Goal: Information Seeking & Learning: Learn about a topic

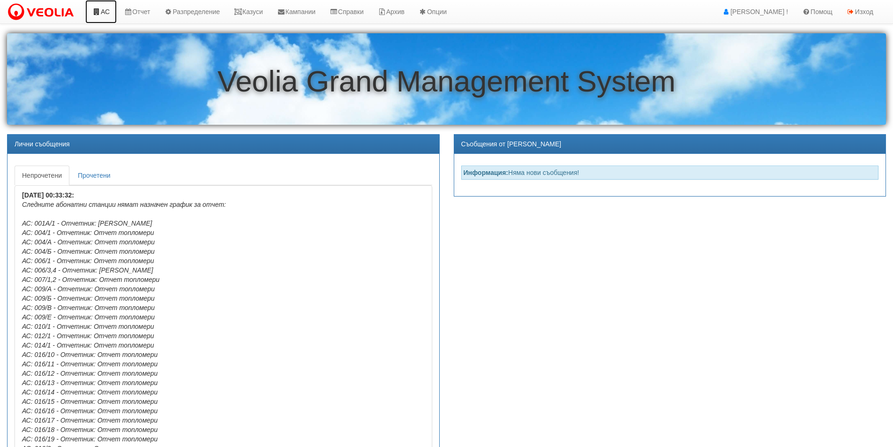
click at [105, 13] on link "АС" at bounding box center [100, 11] width 31 height 23
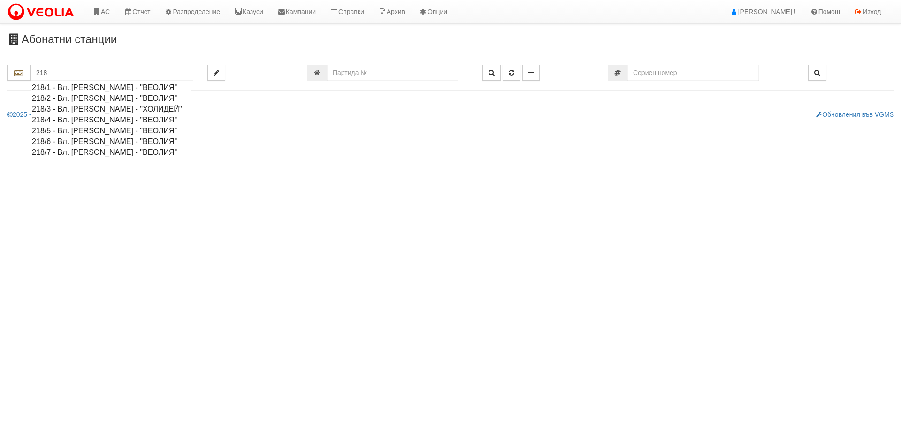
click at [91, 96] on div "218/2 - Вл. Варненчик - "ВЕОЛИЯ"" at bounding box center [111, 98] width 158 height 11
type input "218/2 - Вл. Варненчик - "ВЕОЛИЯ""
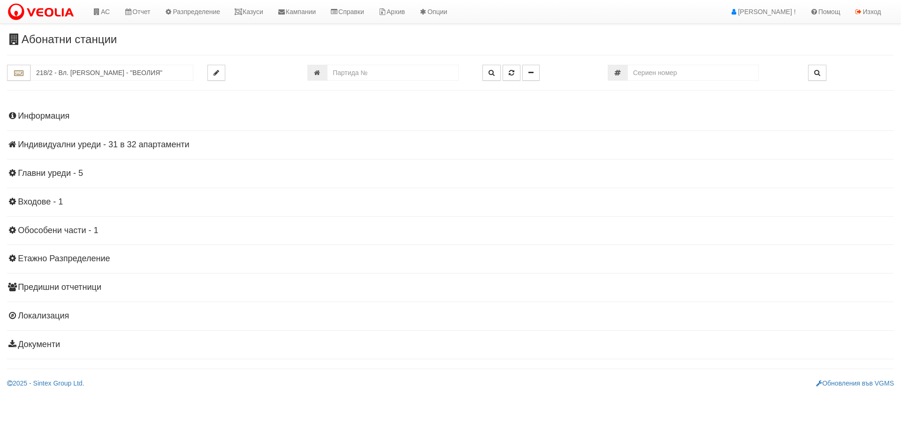
click at [69, 144] on h4 "Индивидуални уреди - 31 в 32 апартаменти" at bounding box center [450, 144] width 886 height 9
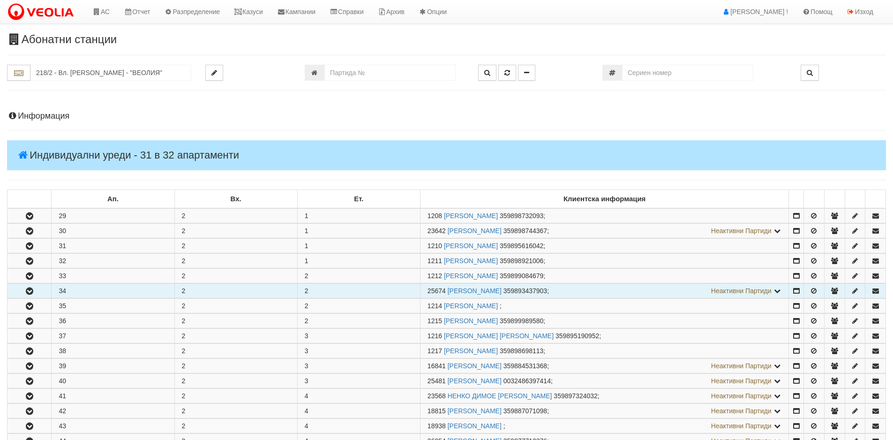
click at [30, 290] on icon "button" at bounding box center [29, 291] width 11 height 7
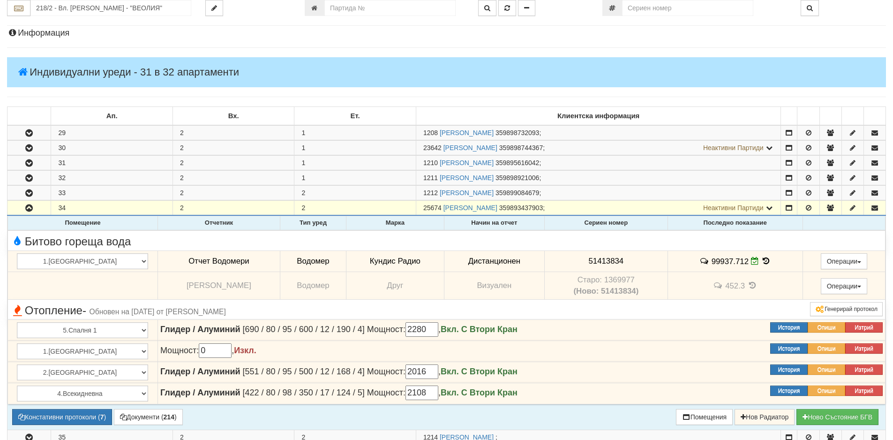
scroll to position [94, 0]
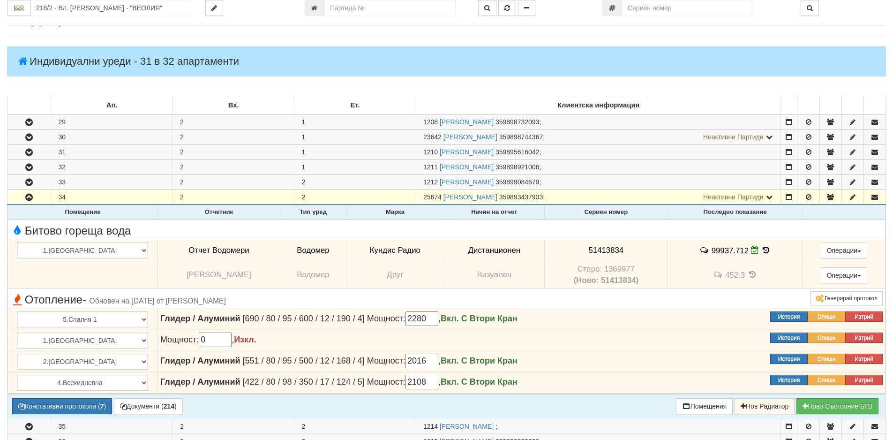
click at [761, 250] on icon at bounding box center [766, 250] width 10 height 8
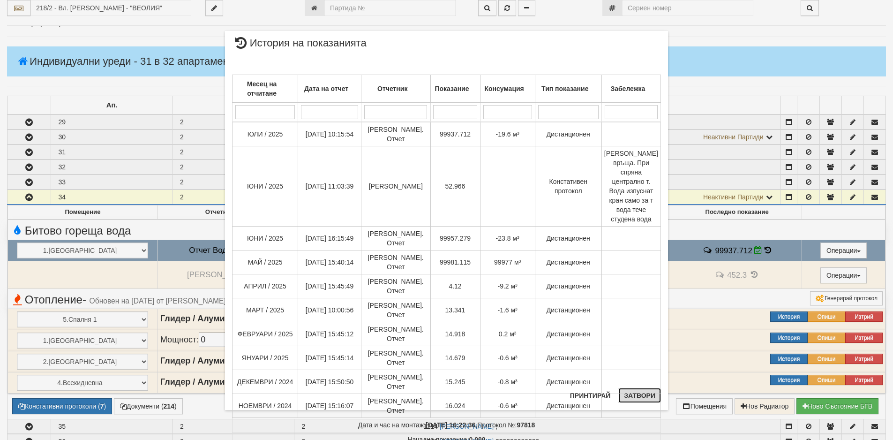
click at [640, 398] on button "Затвори" at bounding box center [640, 395] width 43 height 15
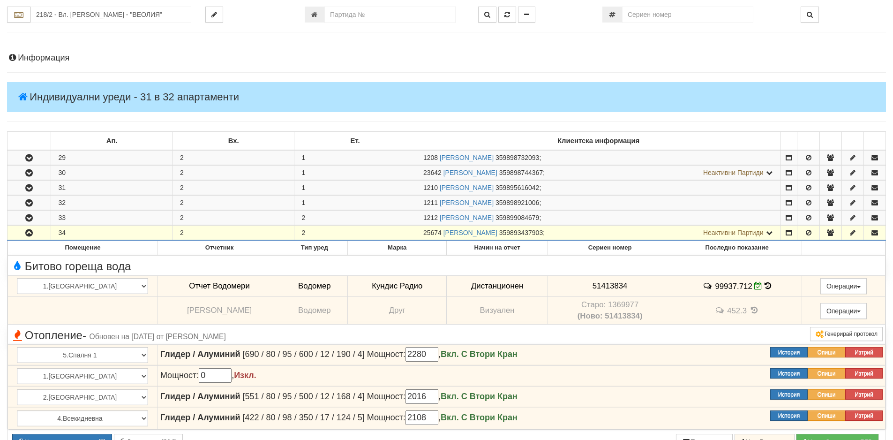
scroll to position [0, 0]
